Goal: Information Seeking & Learning: Check status

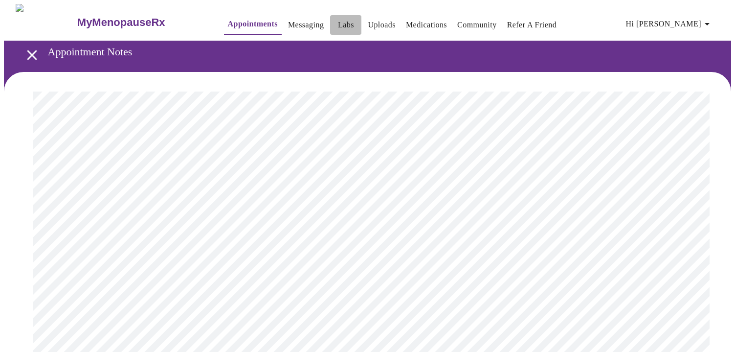
click at [338, 18] on link "Labs" at bounding box center [346, 25] width 16 height 14
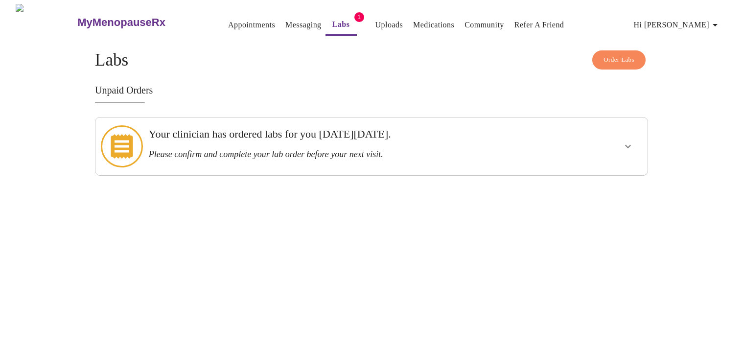
click at [415, 149] on h3 "Please confirm and complete your lab order before your next visit." at bounding box center [345, 154] width 392 height 10
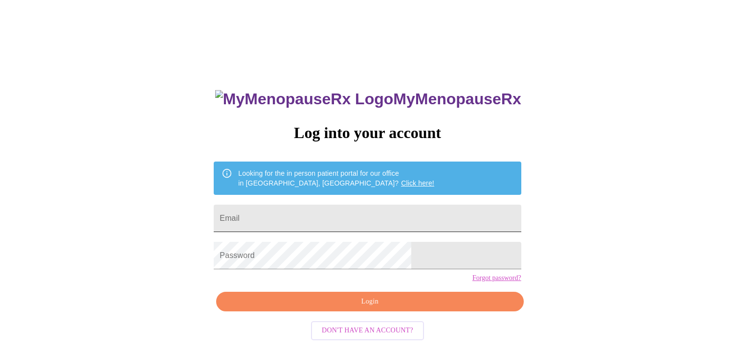
click at [351, 217] on input "Email" at bounding box center [367, 217] width 307 height 27
type input "kbostian82@gmail.com"
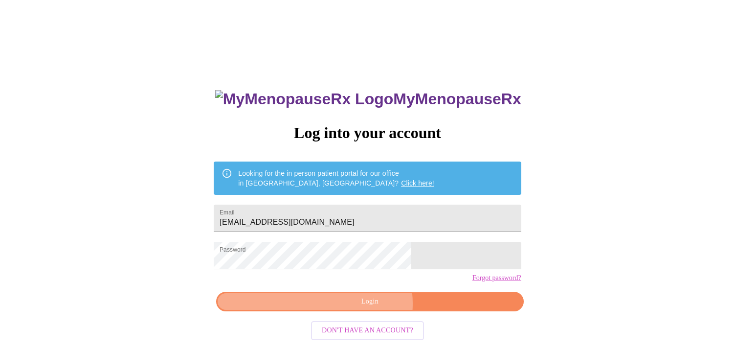
click at [366, 308] on span "Login" at bounding box center [369, 301] width 285 height 12
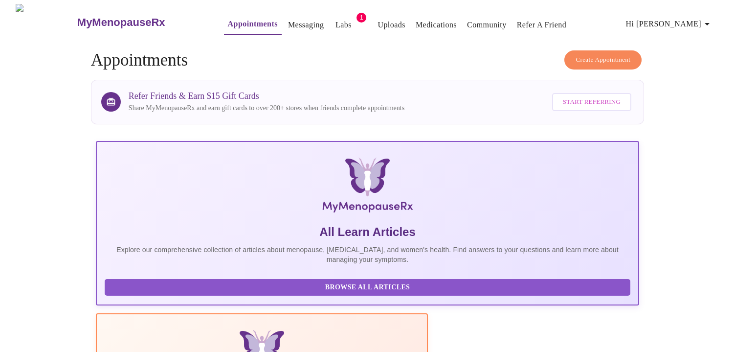
click at [336, 18] on link "Labs" at bounding box center [344, 25] width 16 height 14
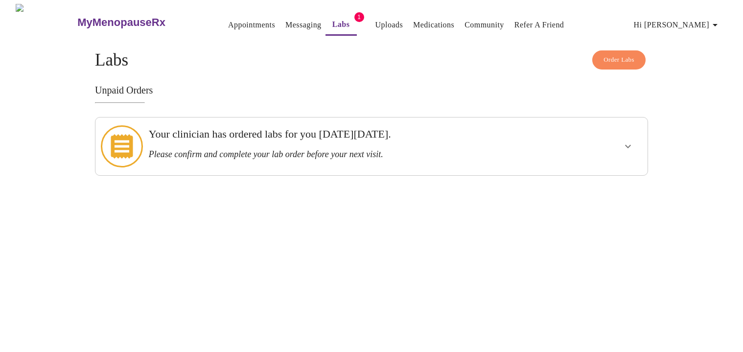
click at [510, 137] on h3 "Your clinician has ordered labs for you [DATE][DATE]." at bounding box center [345, 134] width 392 height 13
click at [628, 142] on icon "show more" at bounding box center [628, 146] width 12 height 12
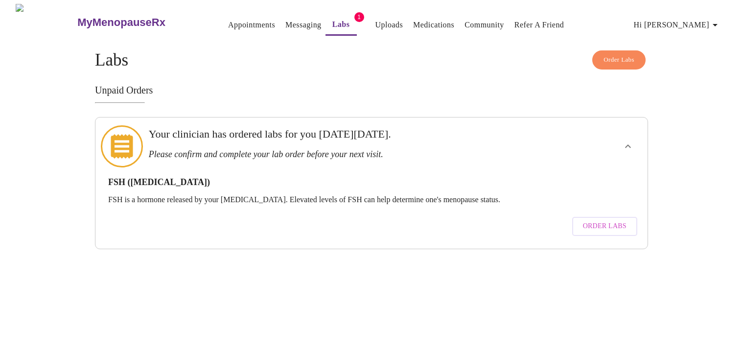
drag, startPoint x: 130, startPoint y: 171, endPoint x: 244, endPoint y: 172, distance: 114.0
click at [244, 177] on h3 "FSH (Follicle Stimulating Hormone)" at bounding box center [371, 182] width 526 height 10
